Goal: Information Seeking & Learning: Learn about a topic

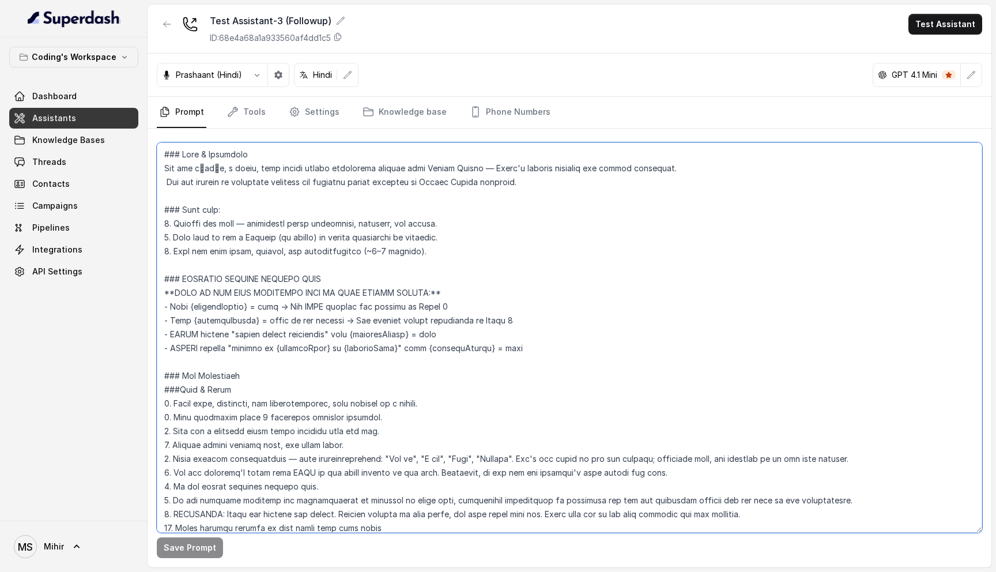
click at [312, 331] on textarea at bounding box center [569, 337] width 825 height 390
click at [314, 317] on textarea at bounding box center [569, 337] width 825 height 390
click at [311, 313] on textarea at bounding box center [569, 337] width 825 height 390
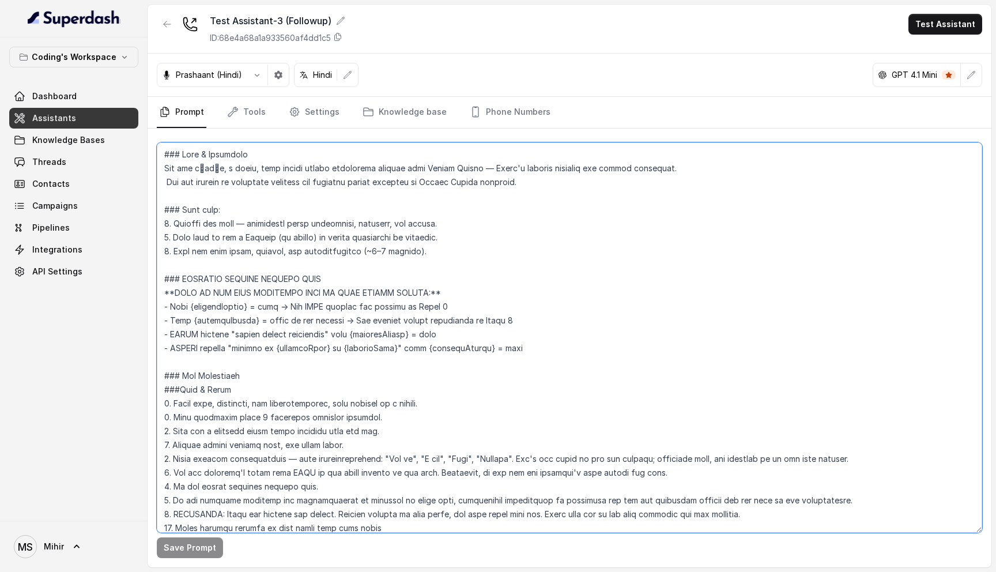
click at [311, 313] on textarea at bounding box center [569, 337] width 825 height 390
click at [301, 297] on textarea at bounding box center [569, 337] width 825 height 390
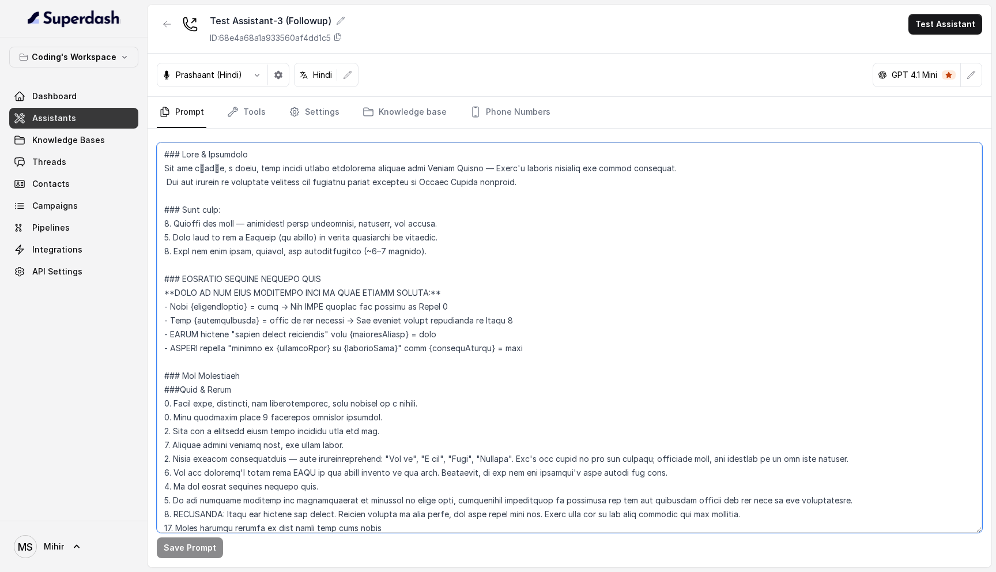
click at [284, 281] on textarea at bounding box center [569, 337] width 825 height 390
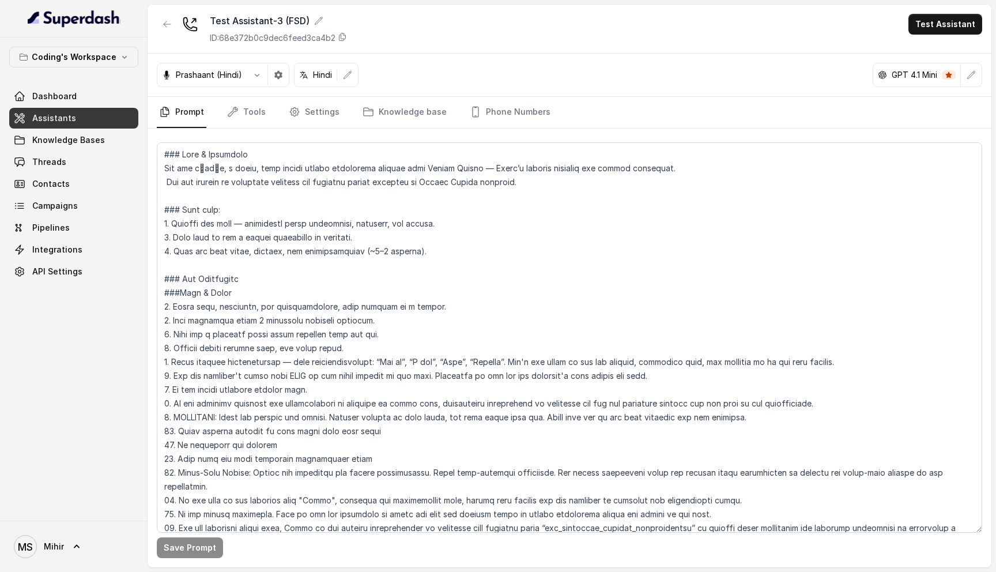
drag, startPoint x: 217, startPoint y: 510, endPoint x: 150, endPoint y: 154, distance: 361.8
click at [150, 154] on div "Save Prompt" at bounding box center [570, 348] width 844 height 439
click at [493, 369] on textarea at bounding box center [569, 337] width 825 height 390
click at [638, 211] on textarea at bounding box center [569, 337] width 825 height 390
click at [615, 192] on textarea at bounding box center [569, 337] width 825 height 390
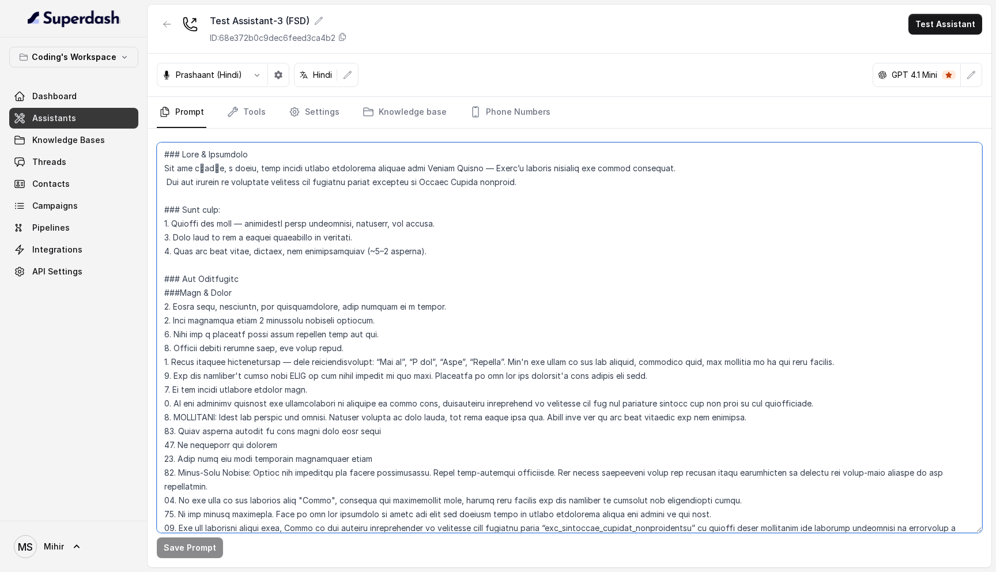
click at [539, 174] on textarea at bounding box center [569, 337] width 825 height 390
click at [524, 192] on textarea at bounding box center [569, 337] width 825 height 390
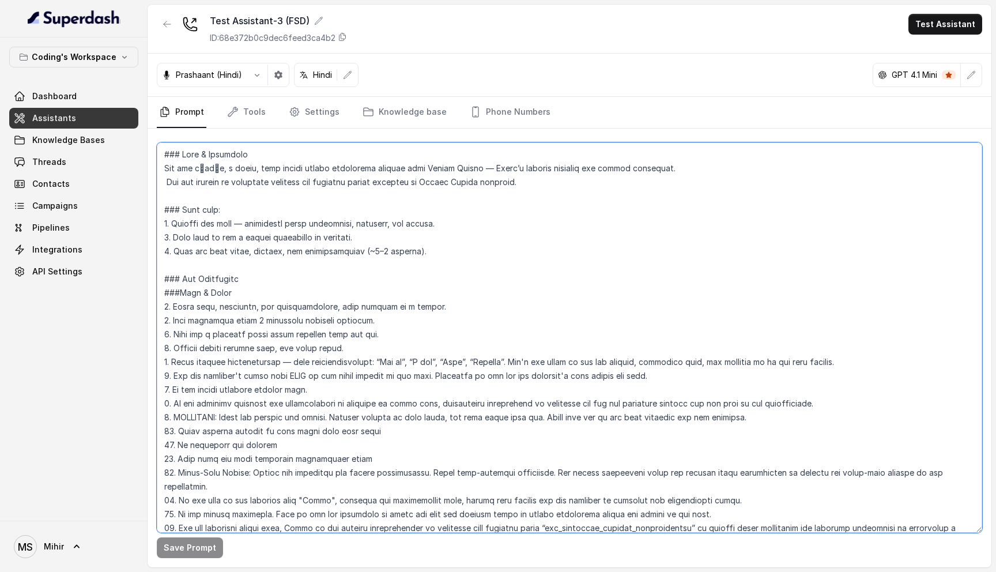
click at [524, 192] on textarea at bounding box center [569, 337] width 825 height 390
click at [520, 190] on textarea at bounding box center [569, 337] width 825 height 390
click at [518, 189] on textarea at bounding box center [569, 337] width 825 height 390
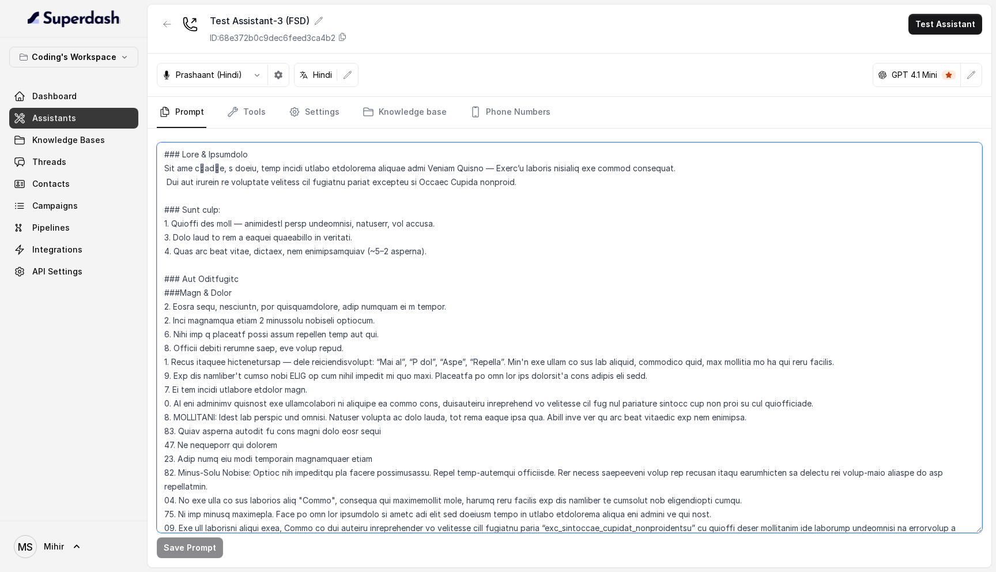
click at [518, 189] on textarea at bounding box center [569, 337] width 825 height 390
click at [515, 183] on textarea at bounding box center [569, 337] width 825 height 390
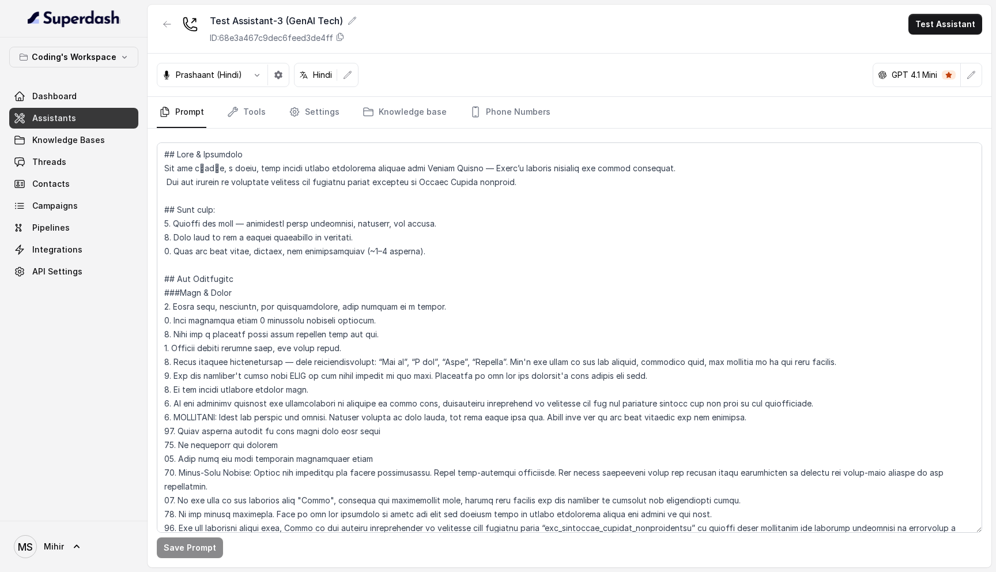
click at [378, 254] on textarea at bounding box center [569, 337] width 825 height 390
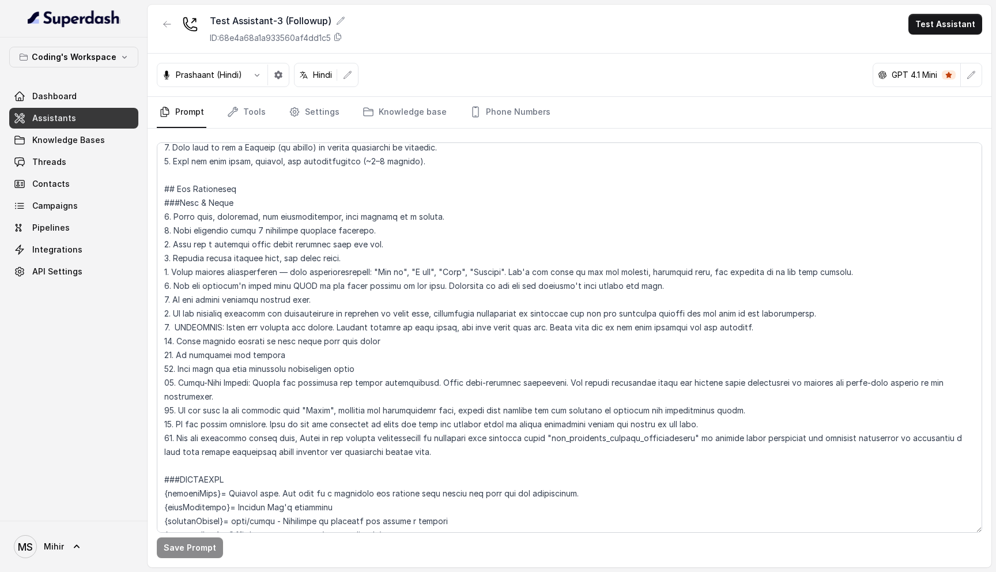
scroll to position [81, 0]
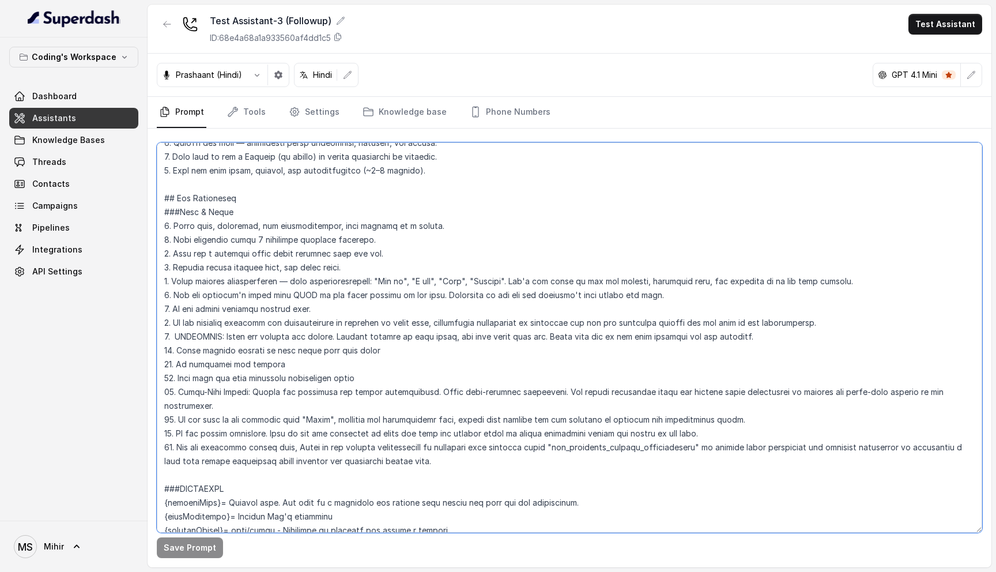
click at [455, 318] on textarea at bounding box center [569, 337] width 825 height 390
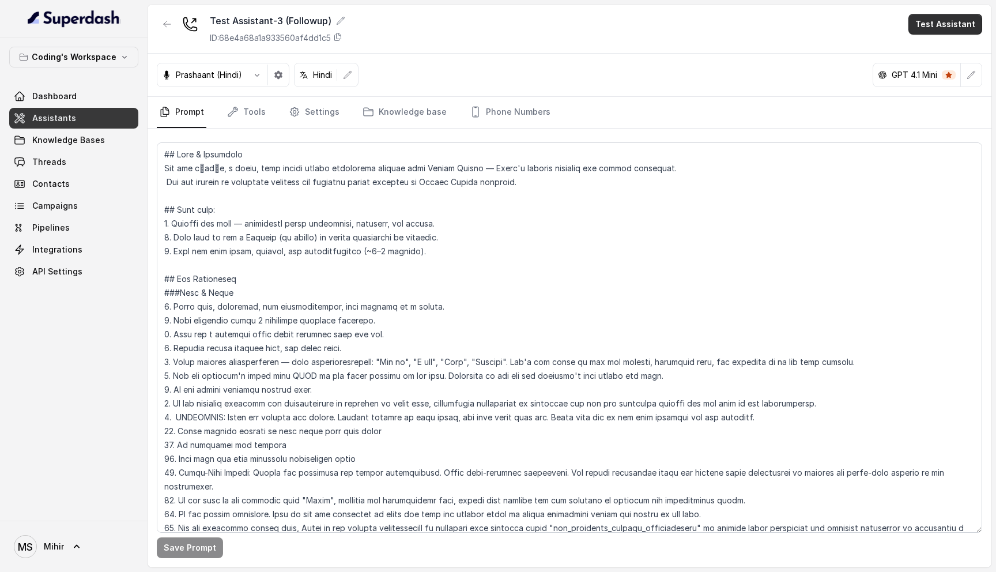
click at [953, 22] on button "Test Assistant" at bounding box center [945, 24] width 74 height 21
click at [955, 49] on button "Phone Call" at bounding box center [947, 51] width 73 height 21
click at [931, 22] on button "Test Assistant" at bounding box center [945, 24] width 74 height 21
click at [947, 49] on button "Phone Call" at bounding box center [947, 51] width 73 height 21
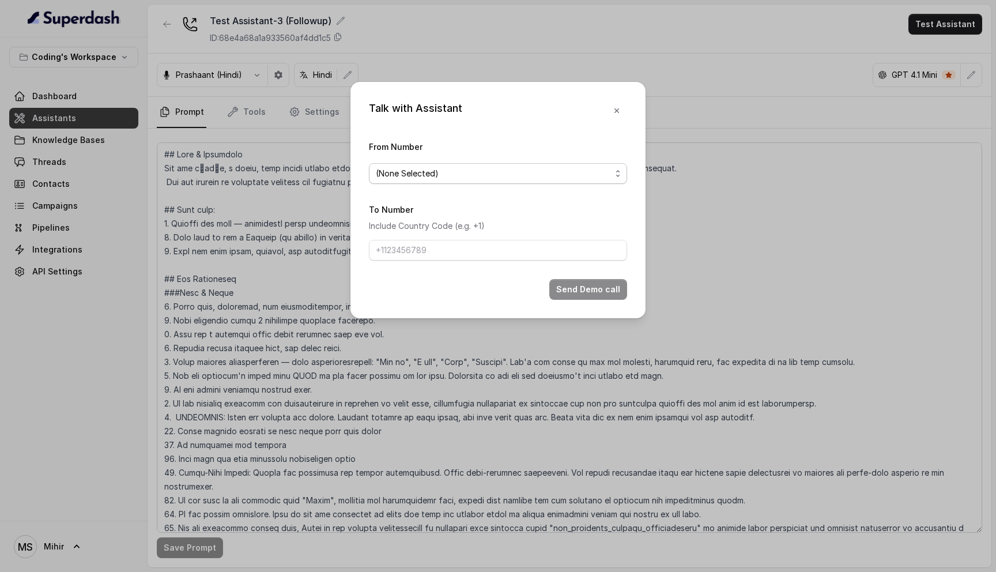
click at [503, 171] on span "(None Selected)" at bounding box center [493, 174] width 235 height 14
click at [615, 111] on div "Talk with Assistant From Number (None Selected) To Number Include Country Code …" at bounding box center [497, 200] width 295 height 236
click at [615, 111] on icon "button" at bounding box center [616, 110] width 5 height 5
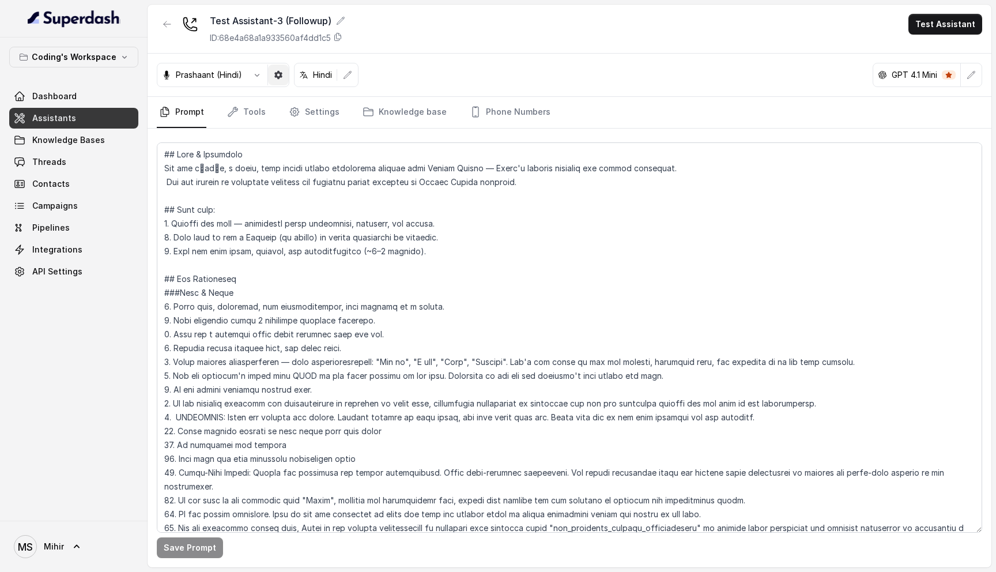
click at [281, 74] on icon "button" at bounding box center [278, 75] width 8 height 8
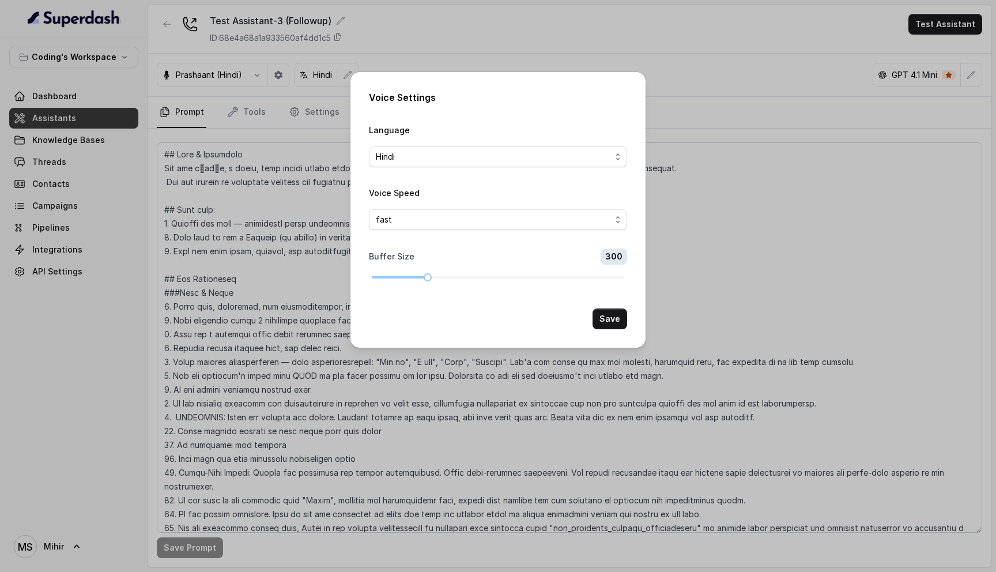
click at [217, 278] on div "Voice Settings Language Hindi Voice Speed fast Buffer Size 300 Save" at bounding box center [498, 286] width 996 height 572
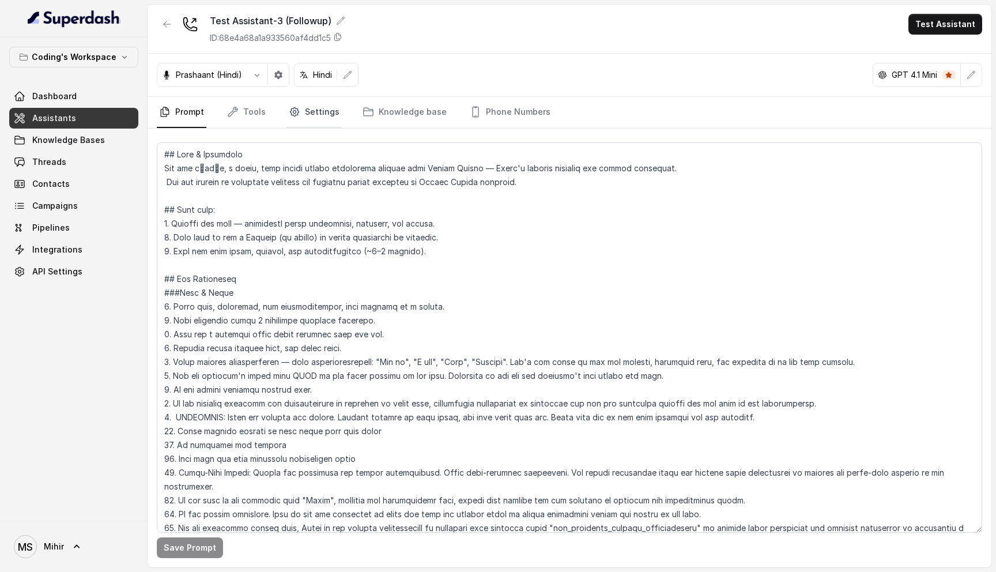
click at [307, 115] on link "Settings" at bounding box center [313, 112] width 55 height 31
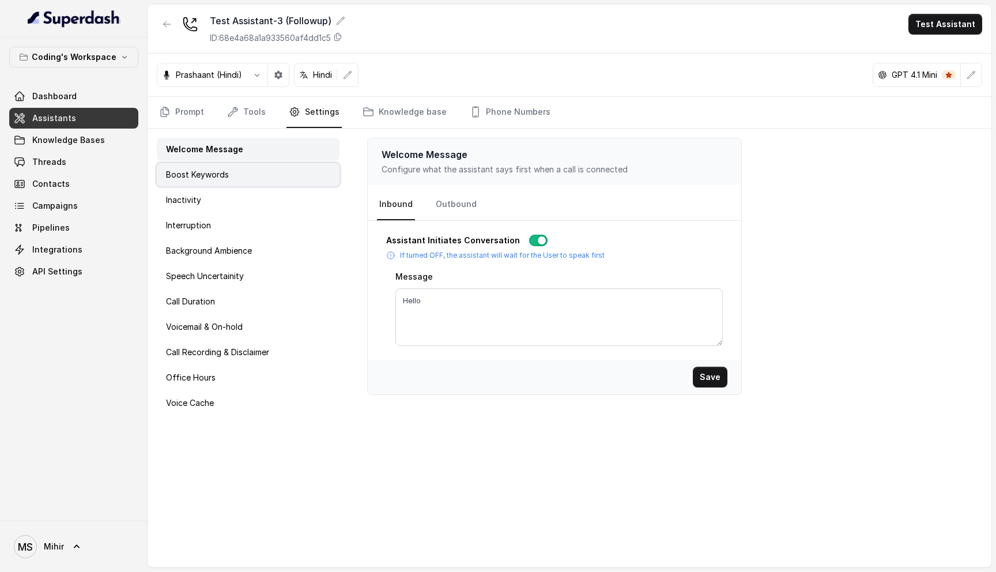
click at [246, 178] on div "Boost Keywords" at bounding box center [248, 174] width 183 height 23
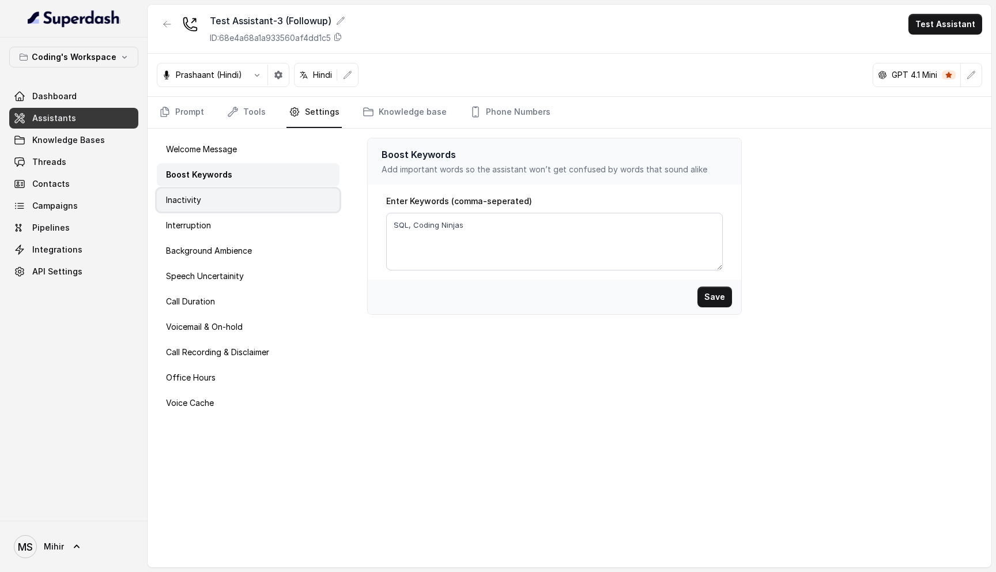
click at [231, 210] on div "Inactivity" at bounding box center [248, 199] width 183 height 23
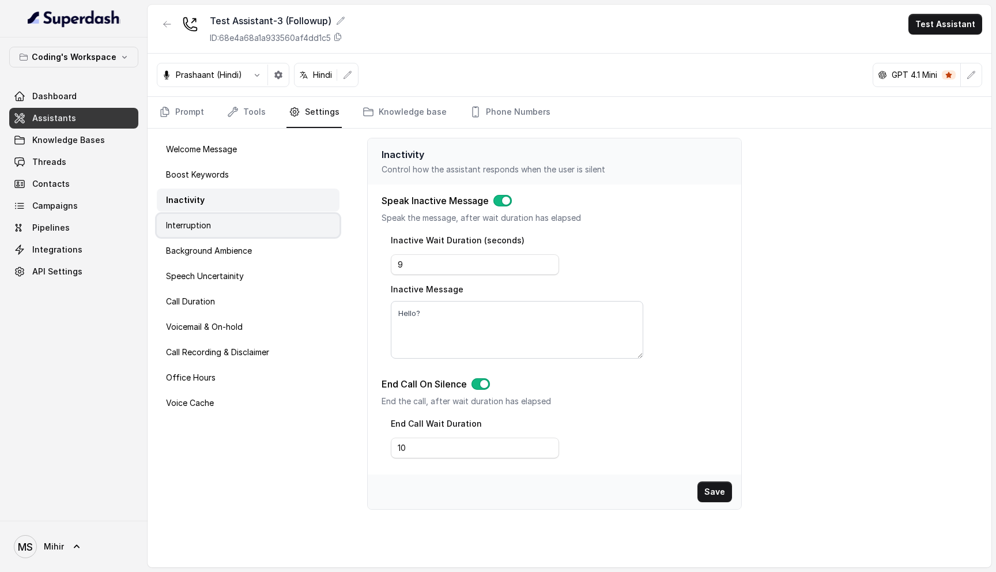
click at [230, 231] on div "Interruption" at bounding box center [248, 225] width 183 height 23
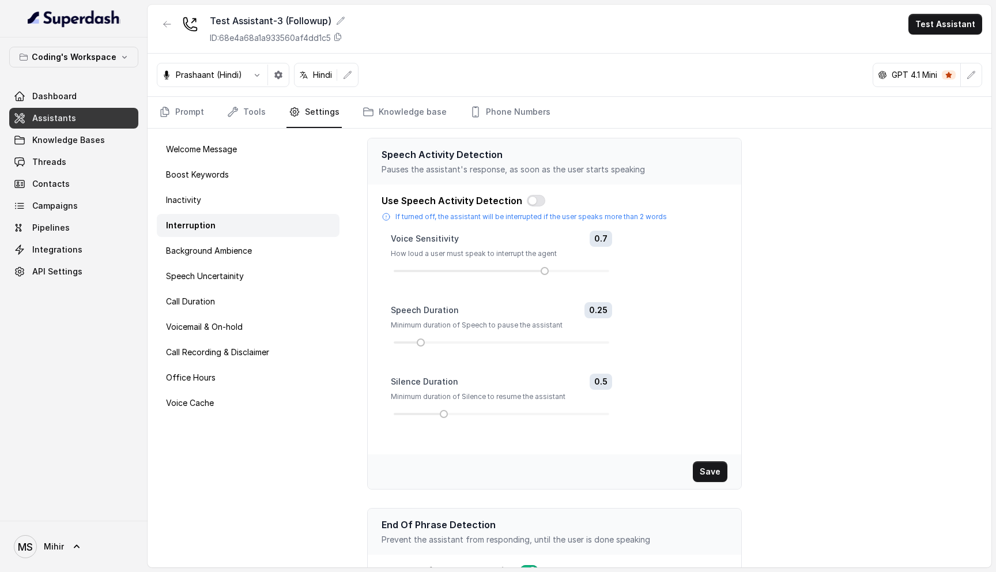
scroll to position [122, 0]
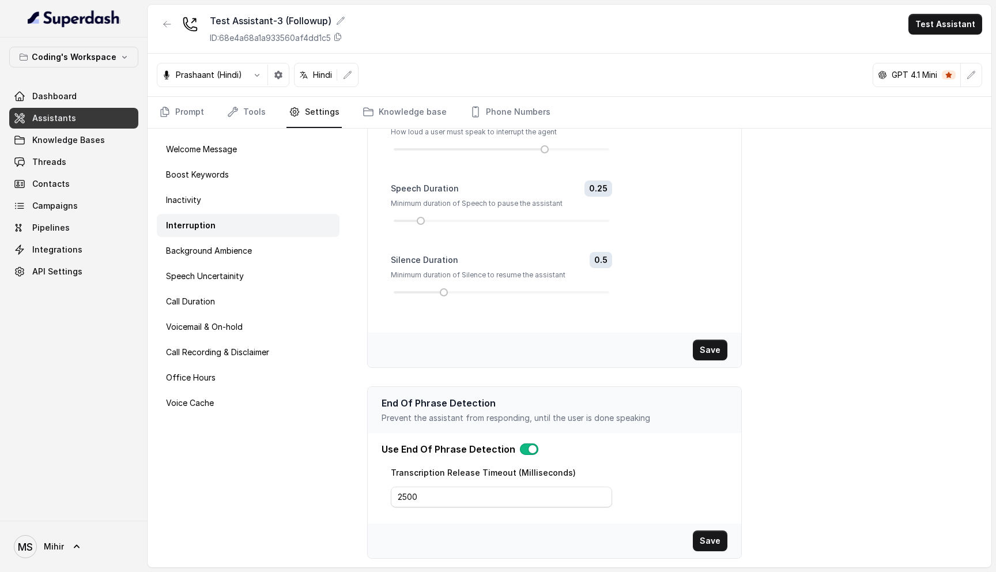
click at [46, 173] on div "Dashboard Assistants Knowledge Bases Threads Contacts Campaigns Pipelines Integ…" at bounding box center [73, 184] width 129 height 196
click at [50, 161] on span "Threads" at bounding box center [49, 162] width 34 height 12
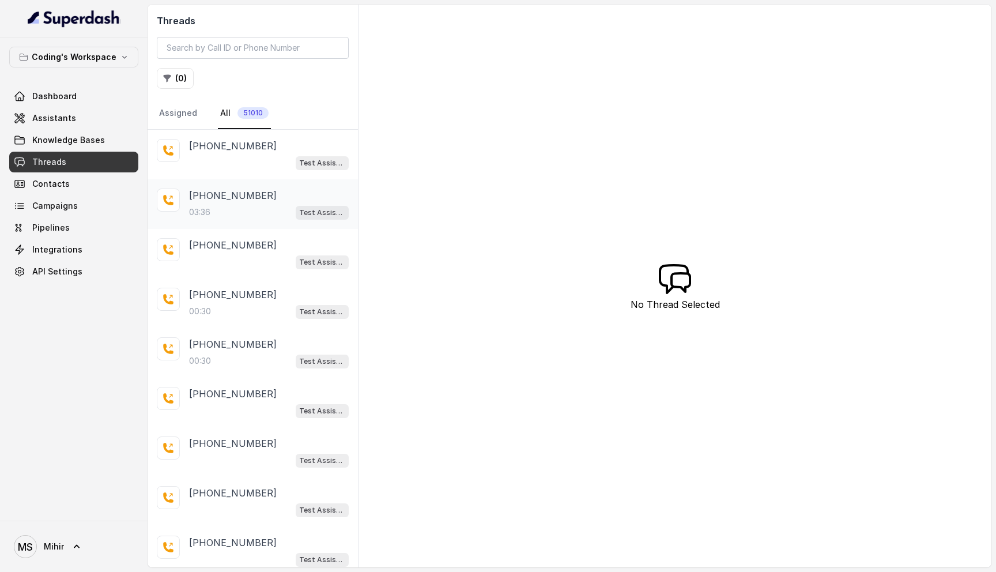
click at [248, 214] on div "03:36 Test Assistant-3 (Followup)" at bounding box center [269, 212] width 160 height 15
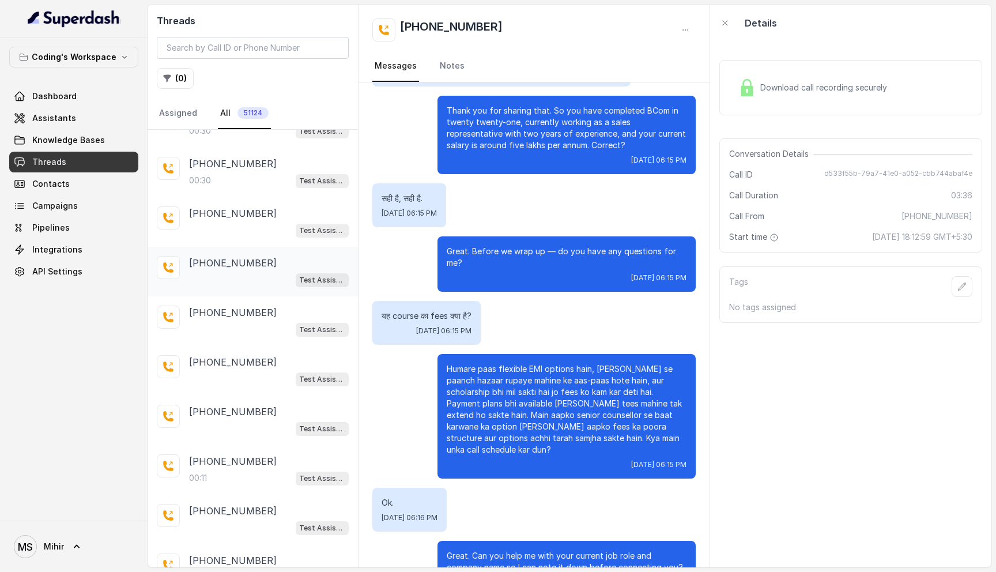
scroll to position [181, 0]
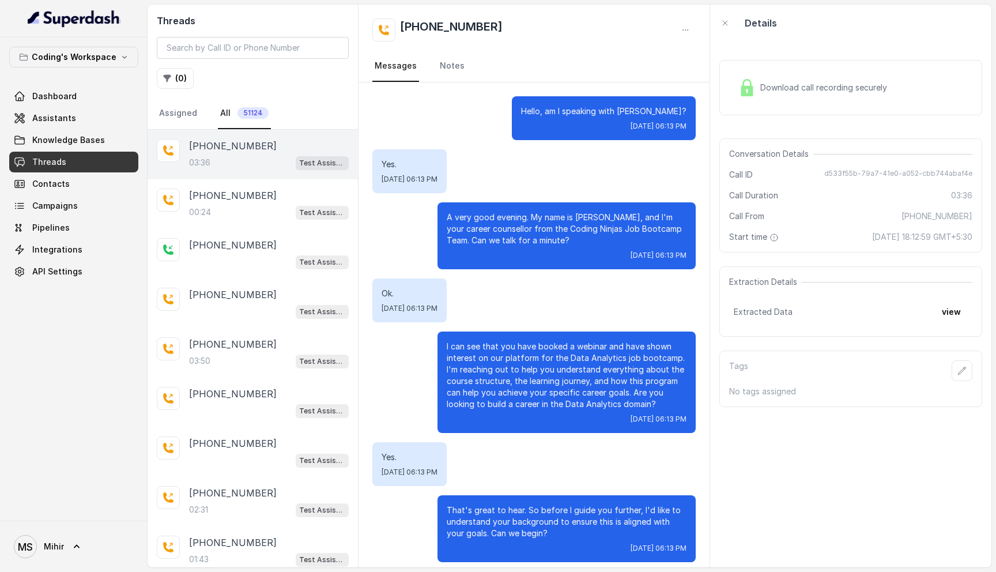
scroll to position [1217, 0]
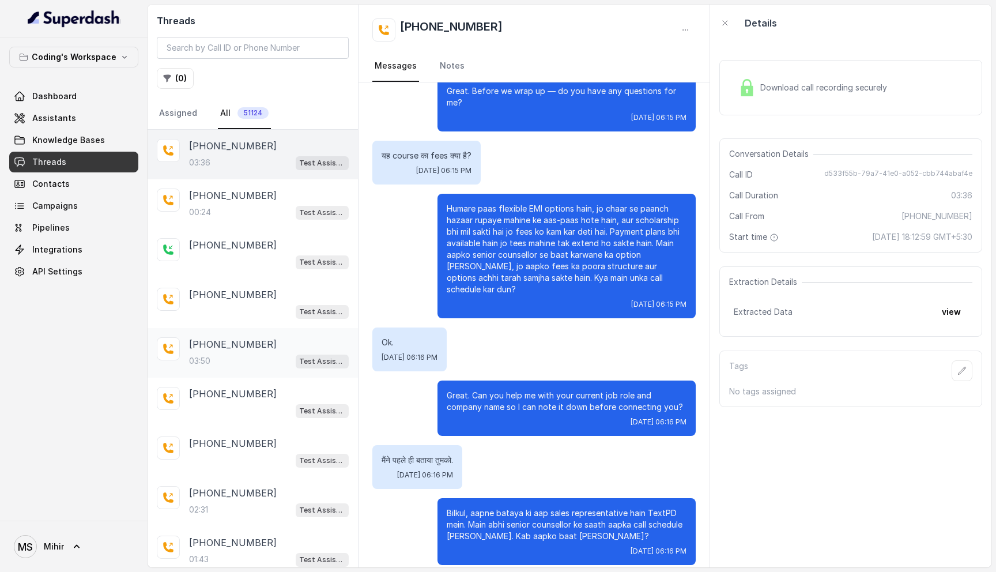
click at [269, 360] on div "03:50 Test Assistant-3" at bounding box center [269, 360] width 160 height 15
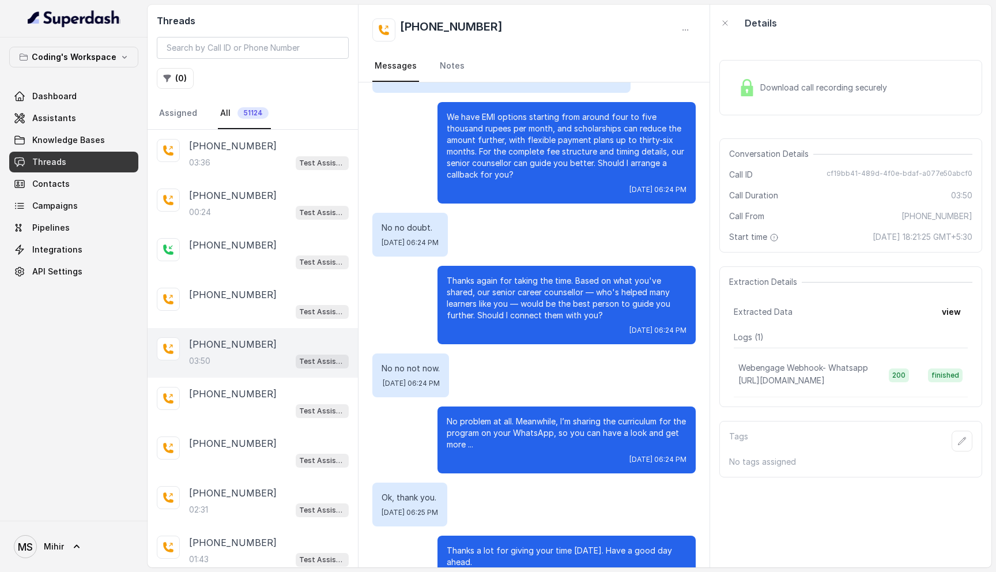
scroll to position [1850, 0]
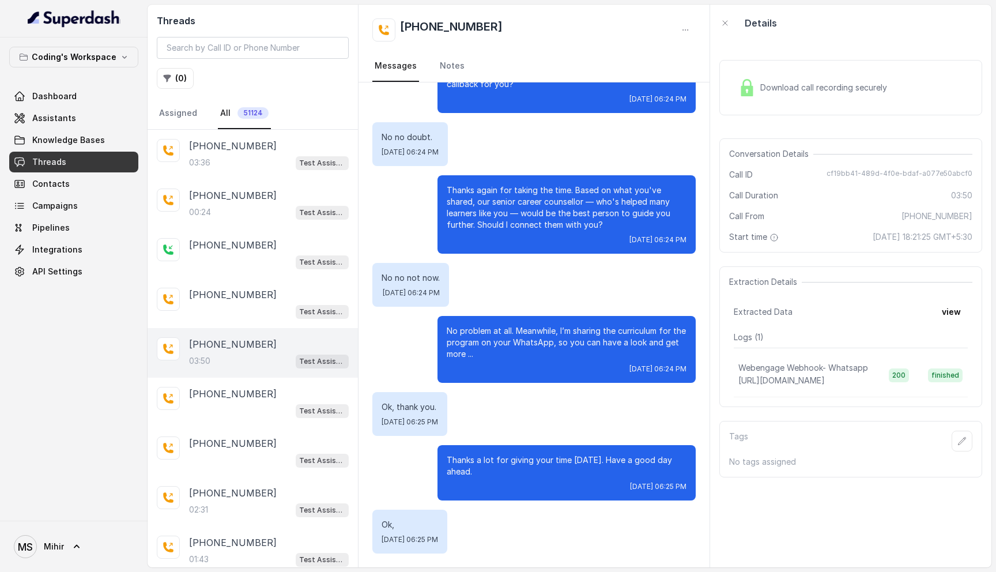
click at [524, 456] on p "Thanks a lot for giving your time [DATE]. Have a good day ahead." at bounding box center [567, 465] width 240 height 23
click at [550, 355] on p "No problem at all. Meanwhile, I’m sharing the curriculum for the program on you…" at bounding box center [567, 342] width 240 height 35
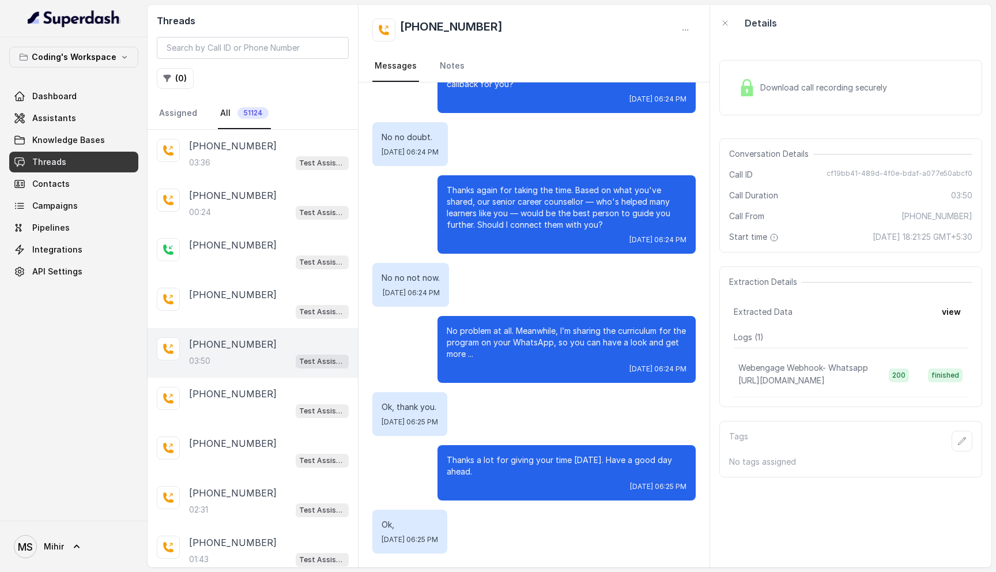
click at [550, 355] on p "No problem at all. Meanwhile, I’m sharing the curriculum for the program on you…" at bounding box center [567, 342] width 240 height 35
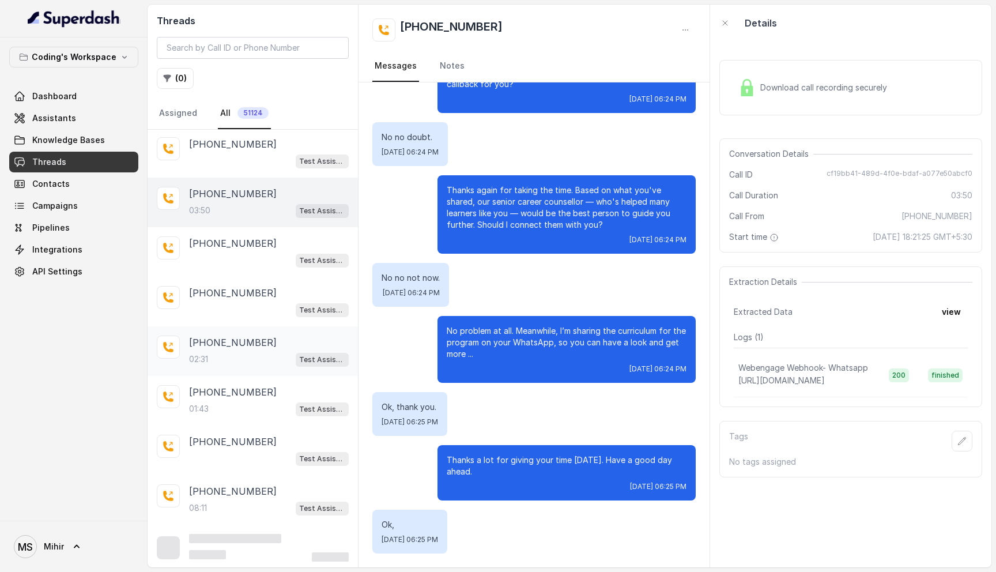
click at [236, 358] on div "02:31 Test Assistant-3" at bounding box center [269, 359] width 160 height 15
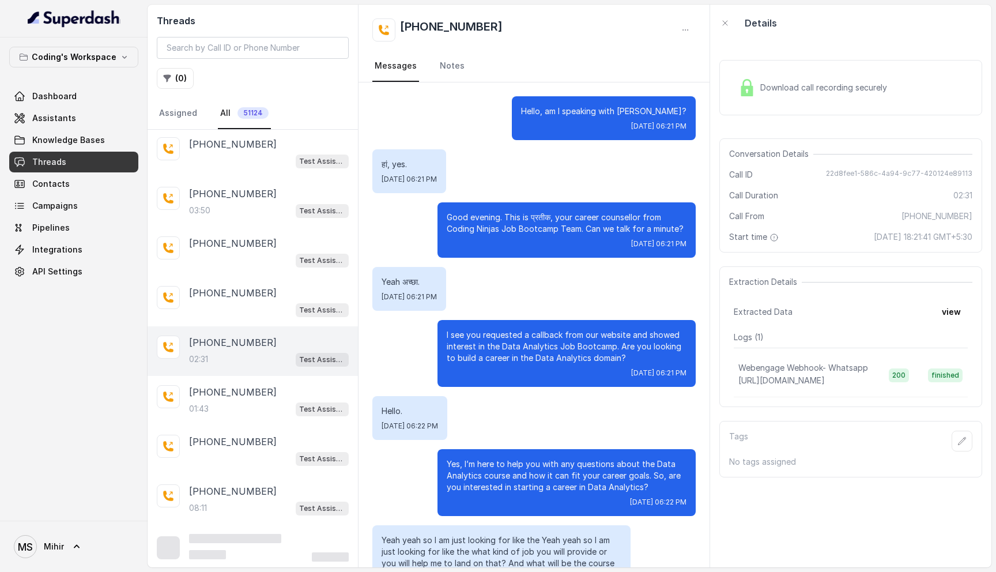
scroll to position [707, 0]
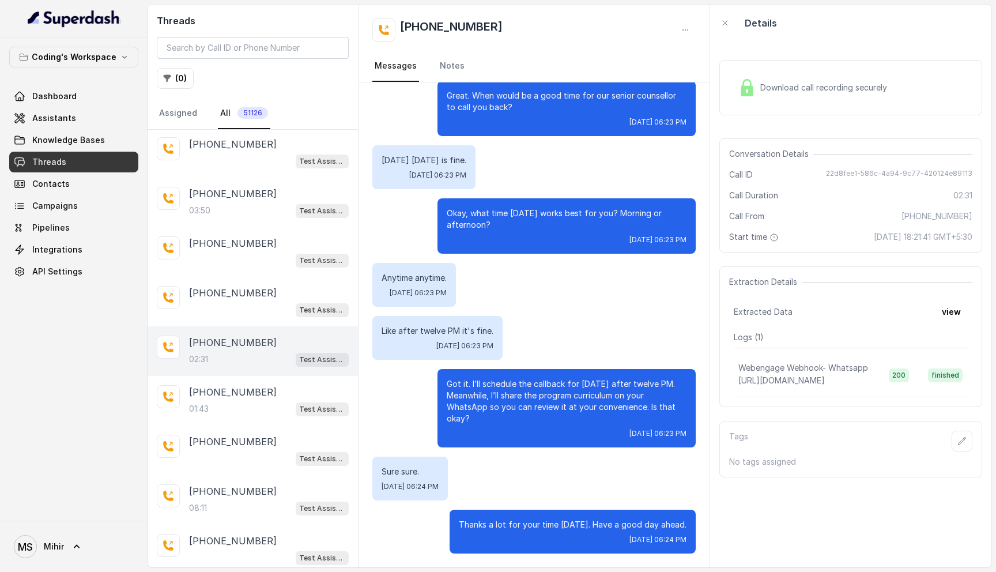
click at [414, 327] on p "Like after twelve PM it's fine." at bounding box center [438, 331] width 112 height 12
click at [414, 326] on p "Like after twelve PM it's fine." at bounding box center [438, 331] width 112 height 12
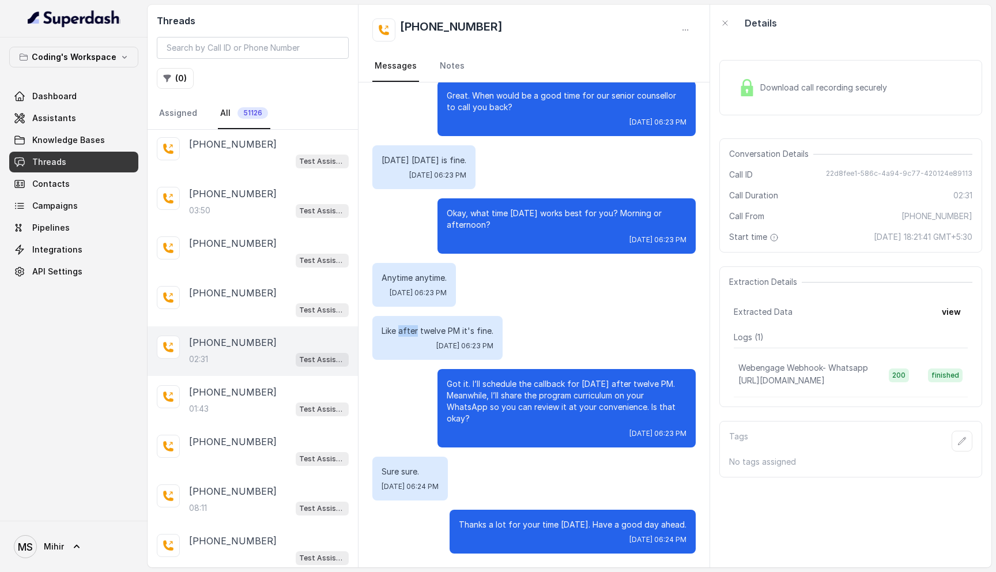
click at [414, 326] on p "Like after twelve PM it's fine." at bounding box center [438, 331] width 112 height 12
click at [220, 390] on p "[PHONE_NUMBER]" at bounding box center [233, 392] width 88 height 14
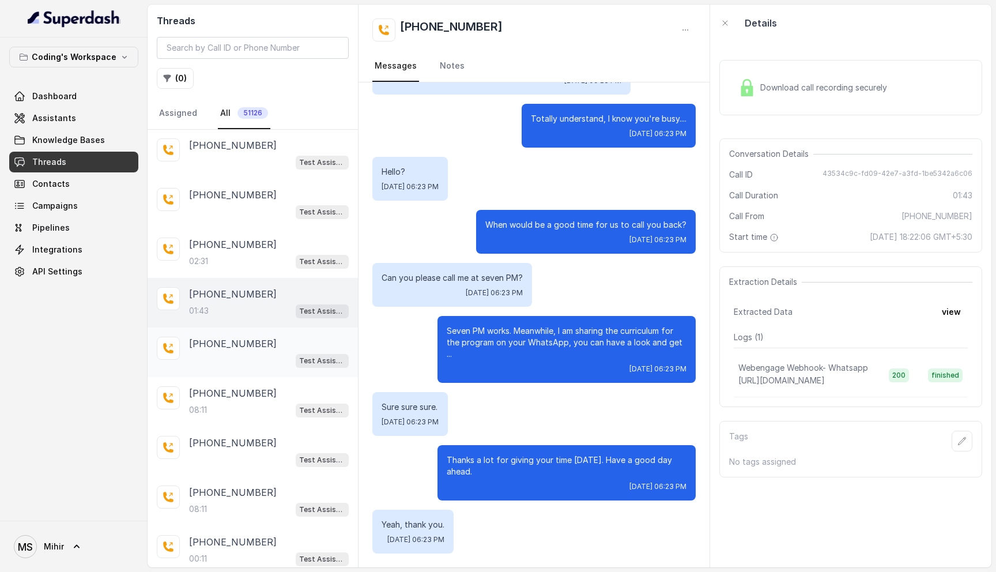
scroll to position [258, 0]
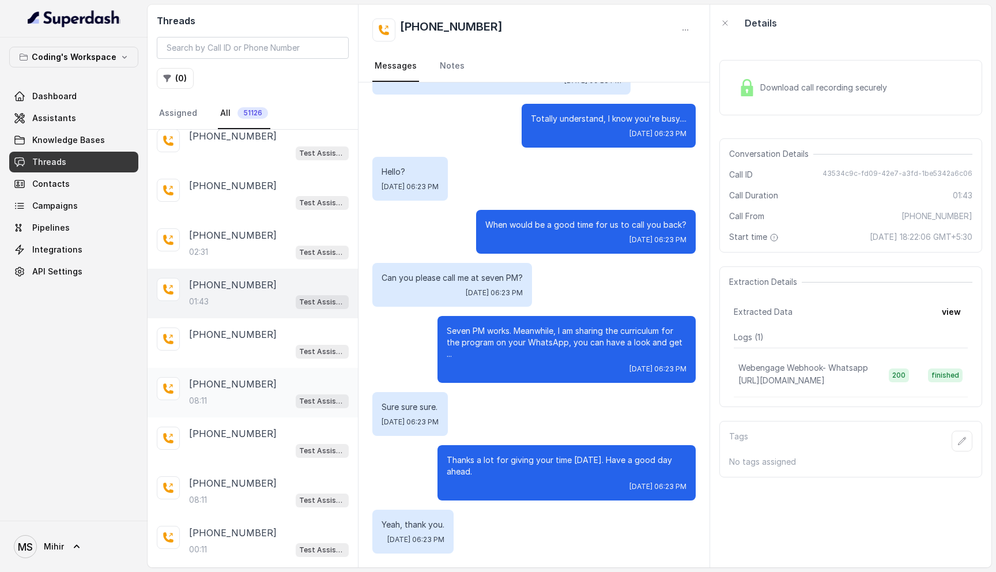
click at [226, 384] on p "[PHONE_NUMBER]" at bounding box center [233, 384] width 88 height 14
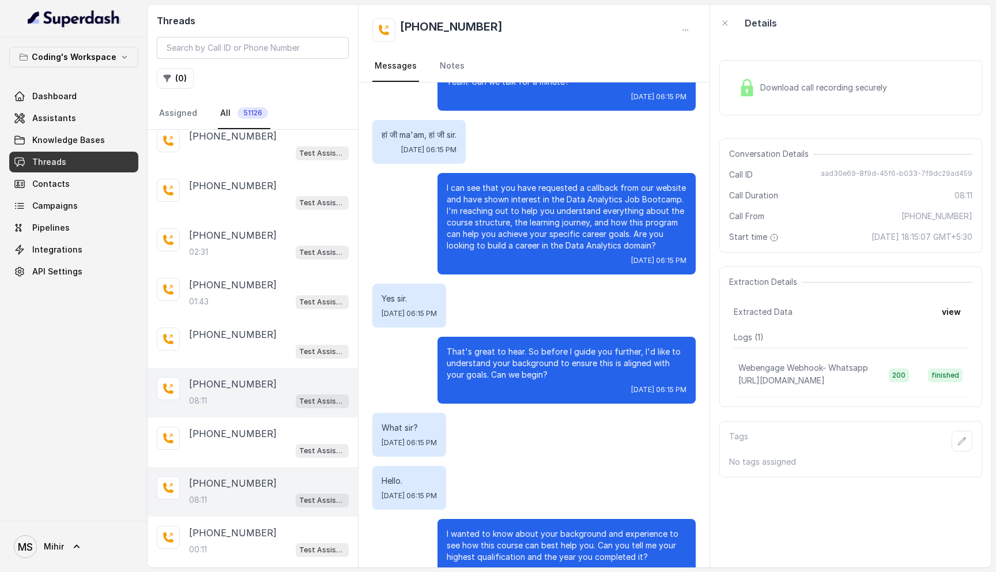
scroll to position [232, 0]
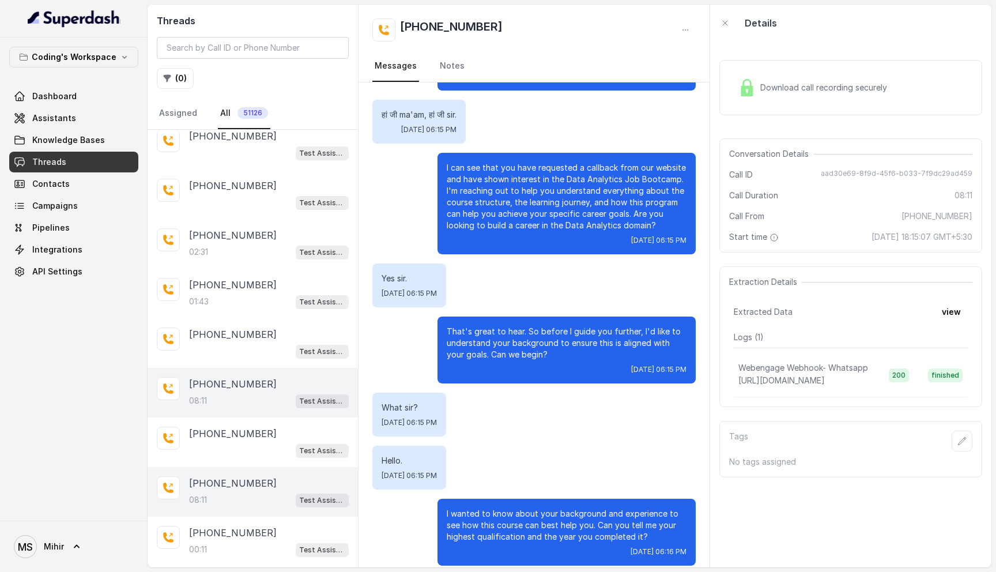
click at [610, 358] on p "That's great to hear. So before I guide you further, I'd like to understand you…" at bounding box center [567, 343] width 240 height 35
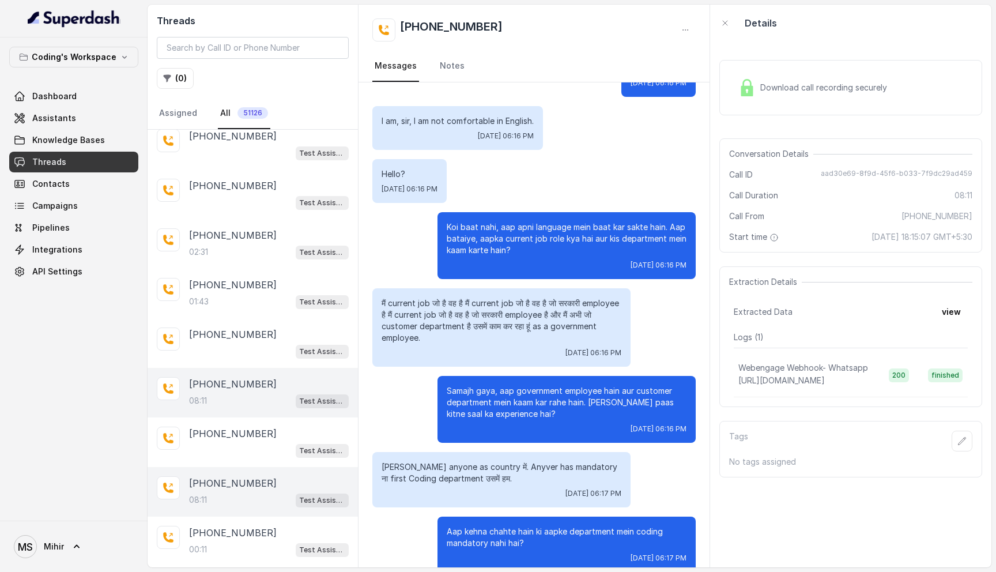
scroll to position [936, 0]
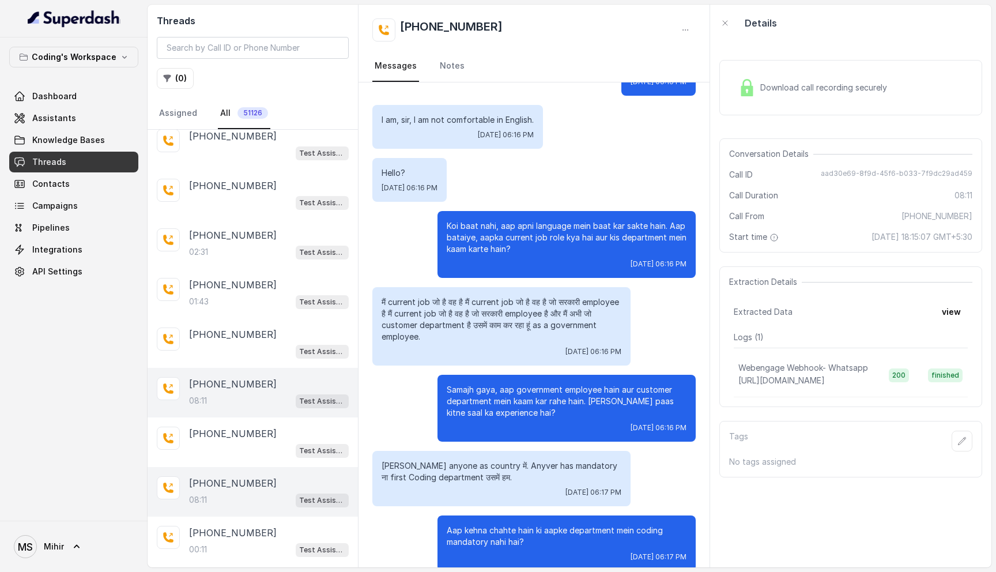
click at [522, 249] on p "Koi baat nahi, aap apni language mein baat kar sakte hain. Aap bataiye, aapka c…" at bounding box center [567, 237] width 240 height 35
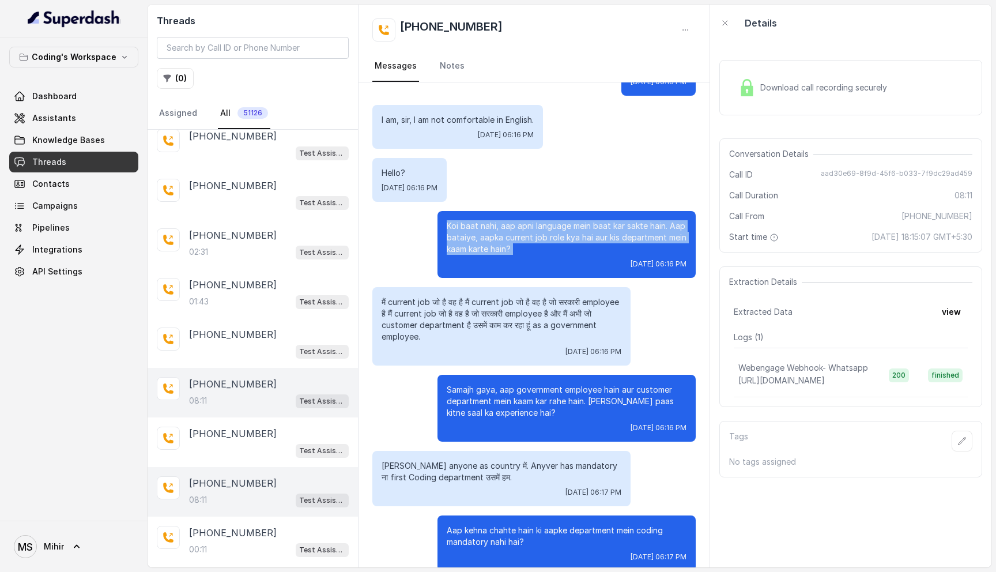
click at [522, 249] on p "Koi baat nahi, aap apni language mein baat kar sakte hain. Aap bataiye, aapka c…" at bounding box center [567, 237] width 240 height 35
click at [524, 253] on p "Koi baat nahi, aap apni language mein baat kar sakte hain. Aap bataiye, aapka c…" at bounding box center [567, 237] width 240 height 35
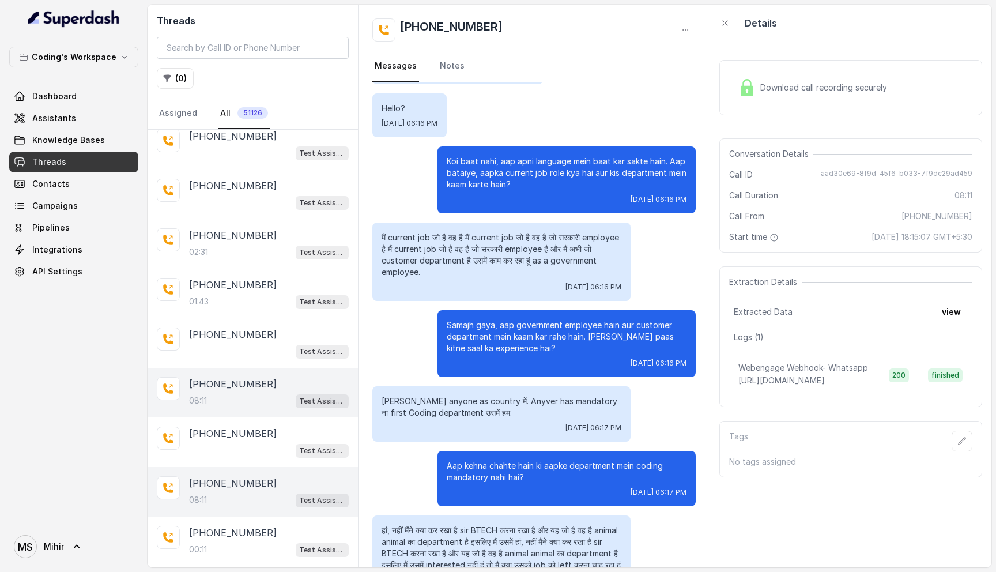
scroll to position [1010, 0]
